Goal: Task Accomplishment & Management: Use online tool/utility

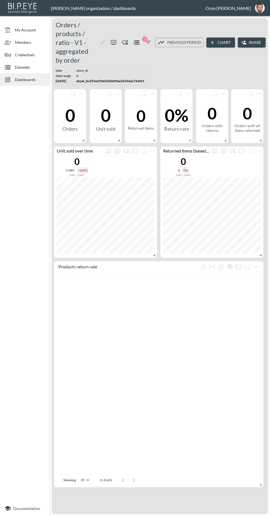
click at [17, 63] on div "Datasets" at bounding box center [25, 67] width 50 height 12
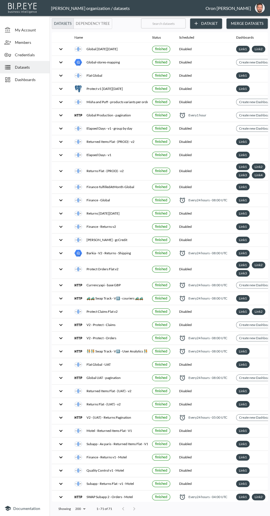
click at [158, 23] on input "text" at bounding box center [163, 24] width 45 height 14
type input "It"
checkbox input "false"
checkbox input "true"
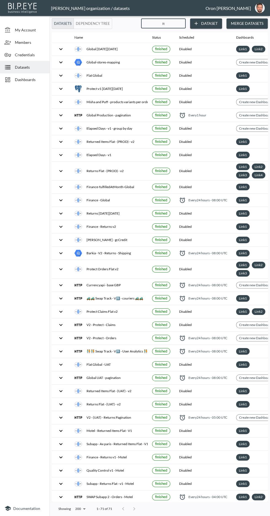
checkbox input "true"
checkbox input "false"
checkbox input "true"
checkbox input "false"
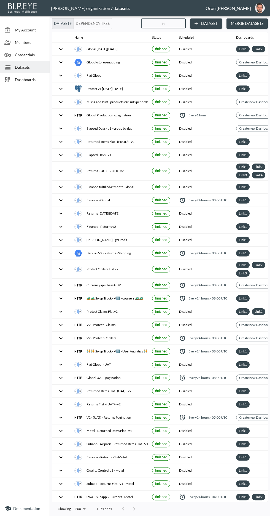
checkbox input "false"
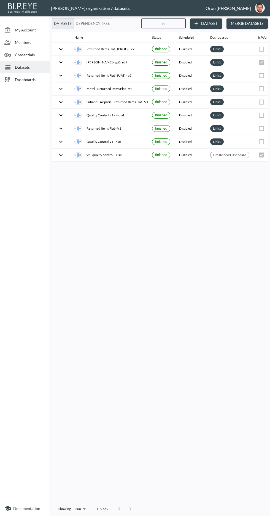
type input "Ite"
checkbox input "false"
checkbox input "true"
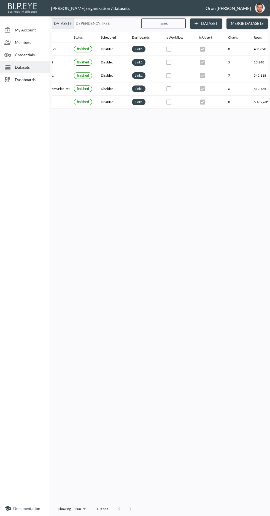
scroll to position [0, 142]
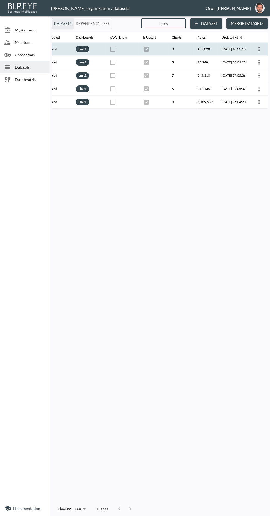
type input "Items"
click at [247, 45] on th "[DATE] 18:33:10" at bounding box center [233, 49] width 33 height 13
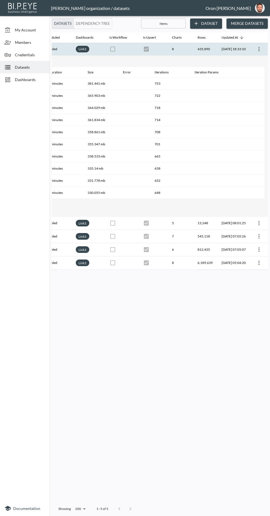
click at [258, 48] on icon "more" at bounding box center [258, 49] width 1 height 4
click at [219, 58] on icon at bounding box center [219, 59] width 5 height 5
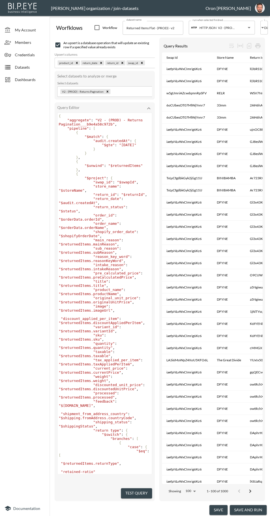
scroll to position [5, 0]
